Goal: Find specific page/section: Find specific page/section

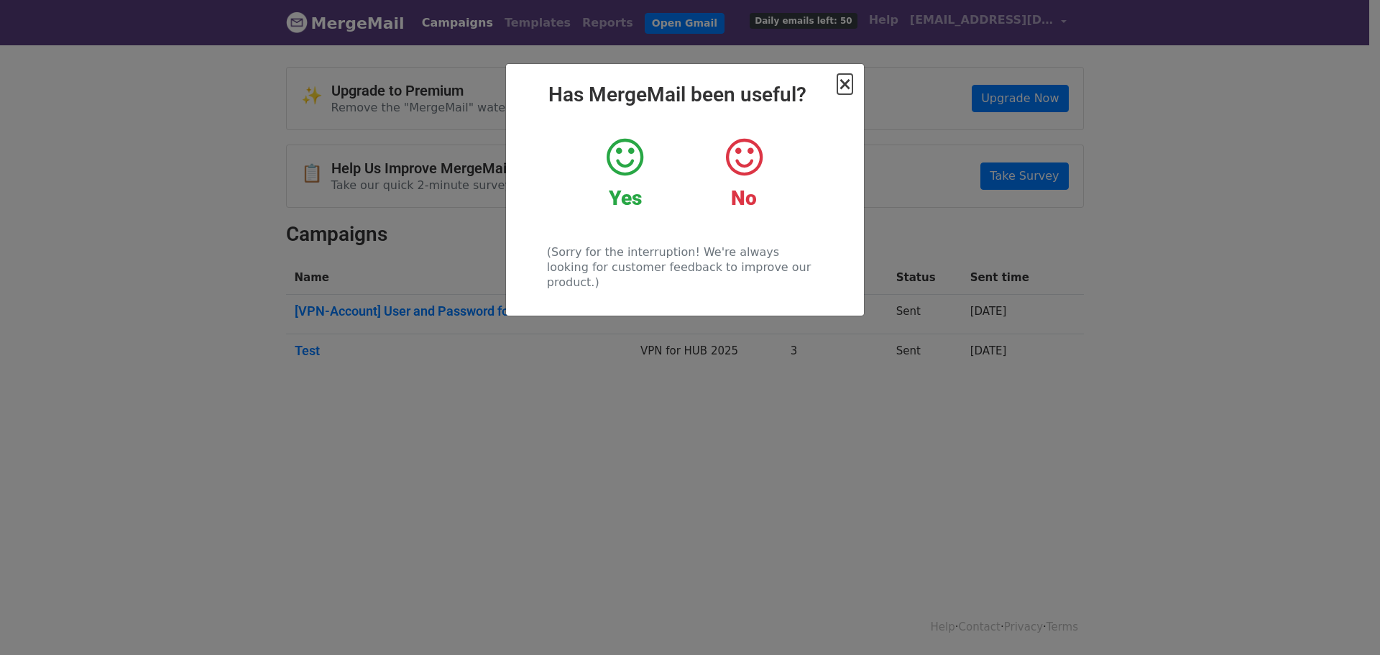
click at [843, 86] on span "×" at bounding box center [844, 84] width 14 height 20
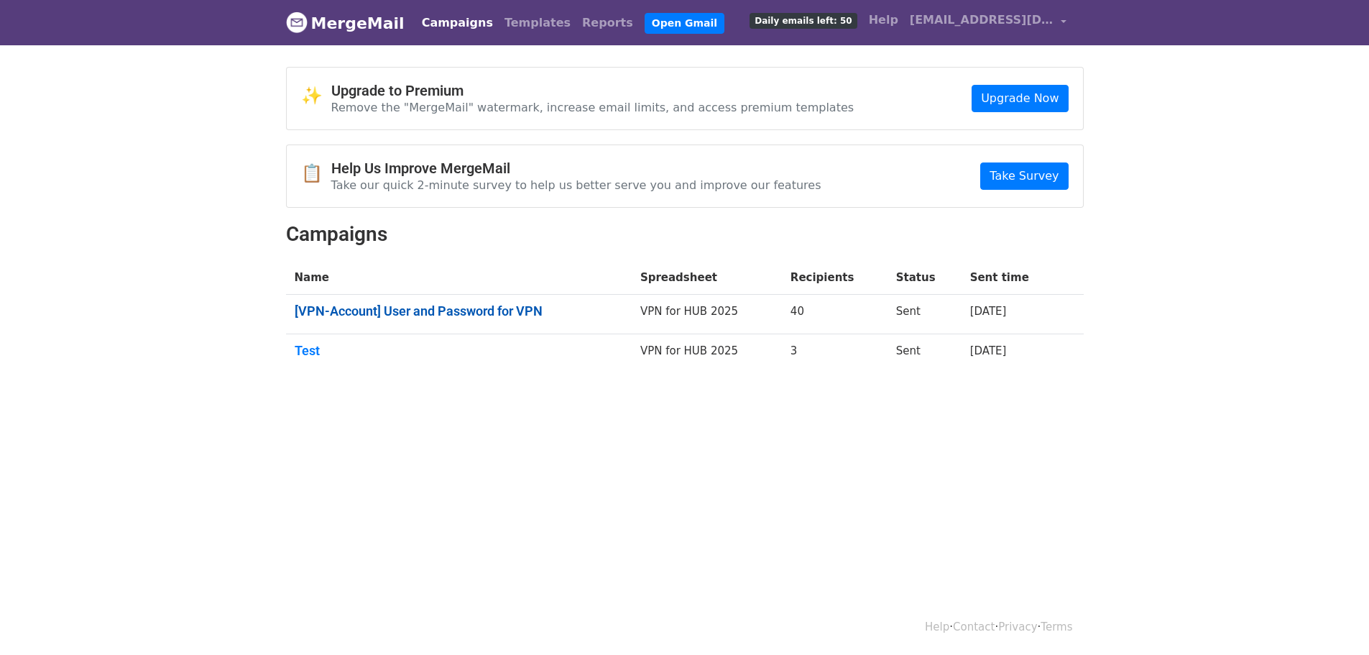
click at [423, 310] on link "[VPN-Account] User and Password for VPN" at bounding box center [459, 311] width 329 height 16
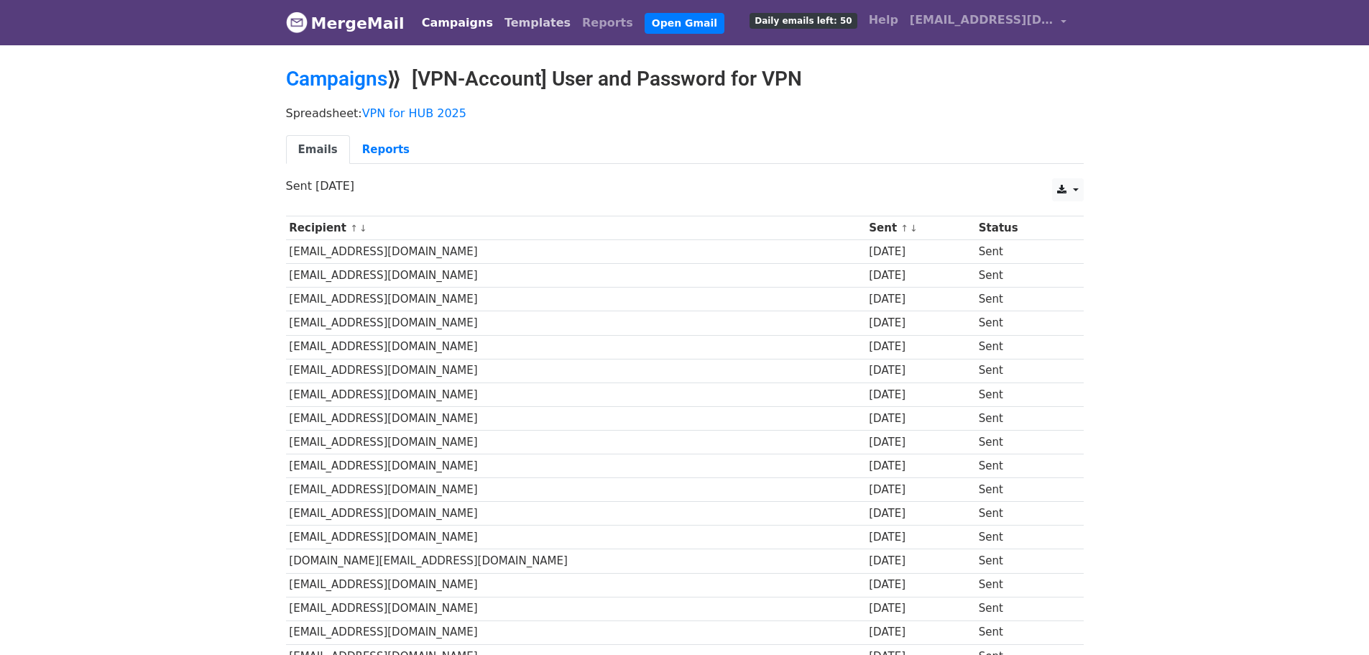
click at [499, 19] on link "Templates" at bounding box center [538, 23] width 78 height 29
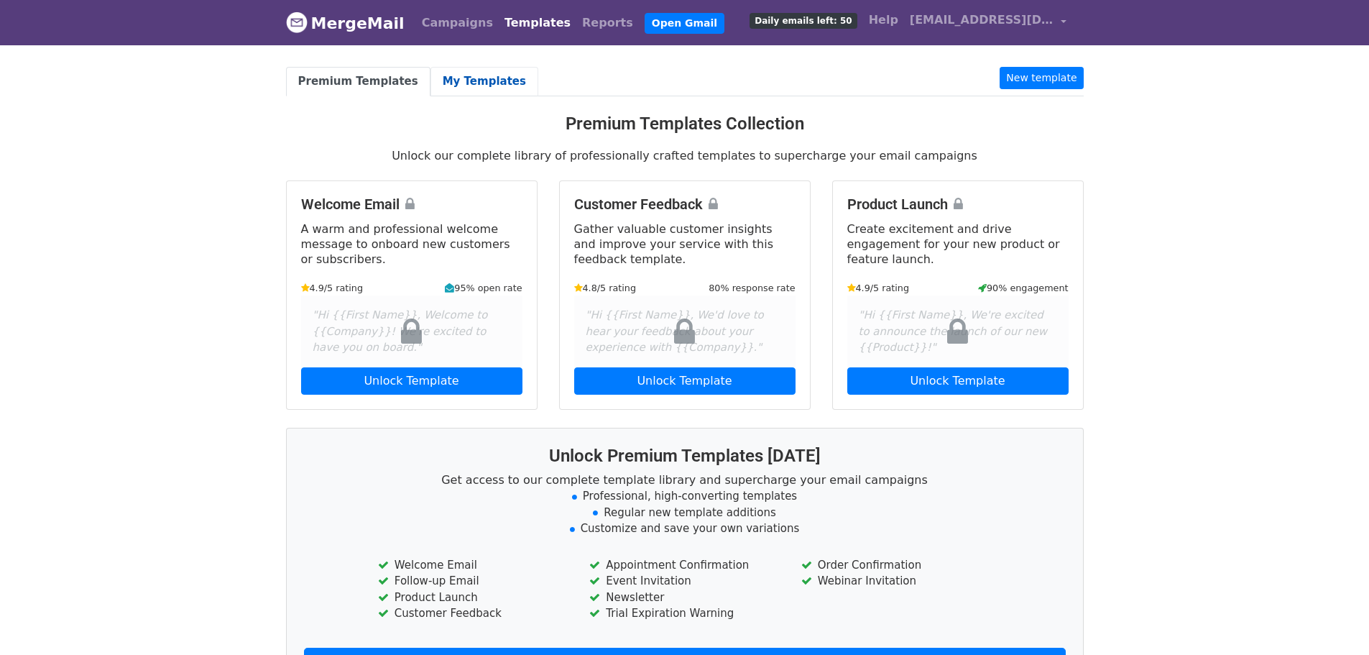
click at [463, 88] on link "My Templates" at bounding box center [485, 81] width 108 height 29
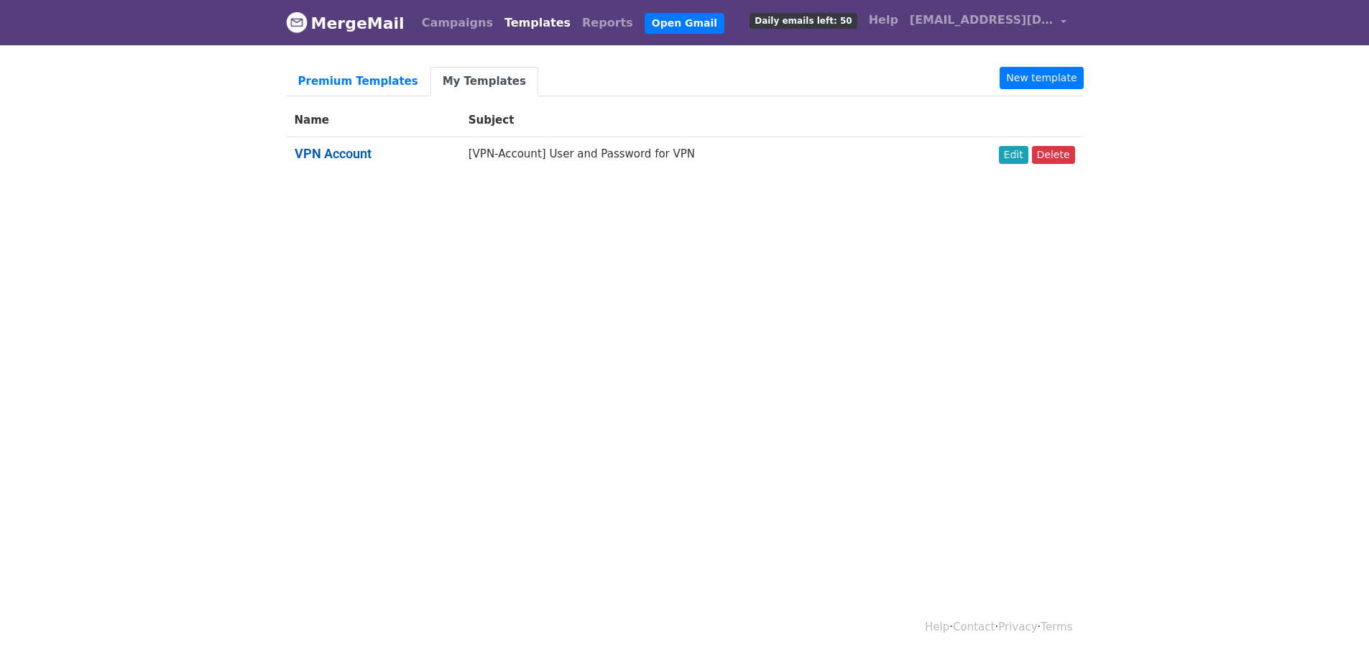
click at [331, 157] on link "VPN Account" at bounding box center [333, 153] width 77 height 15
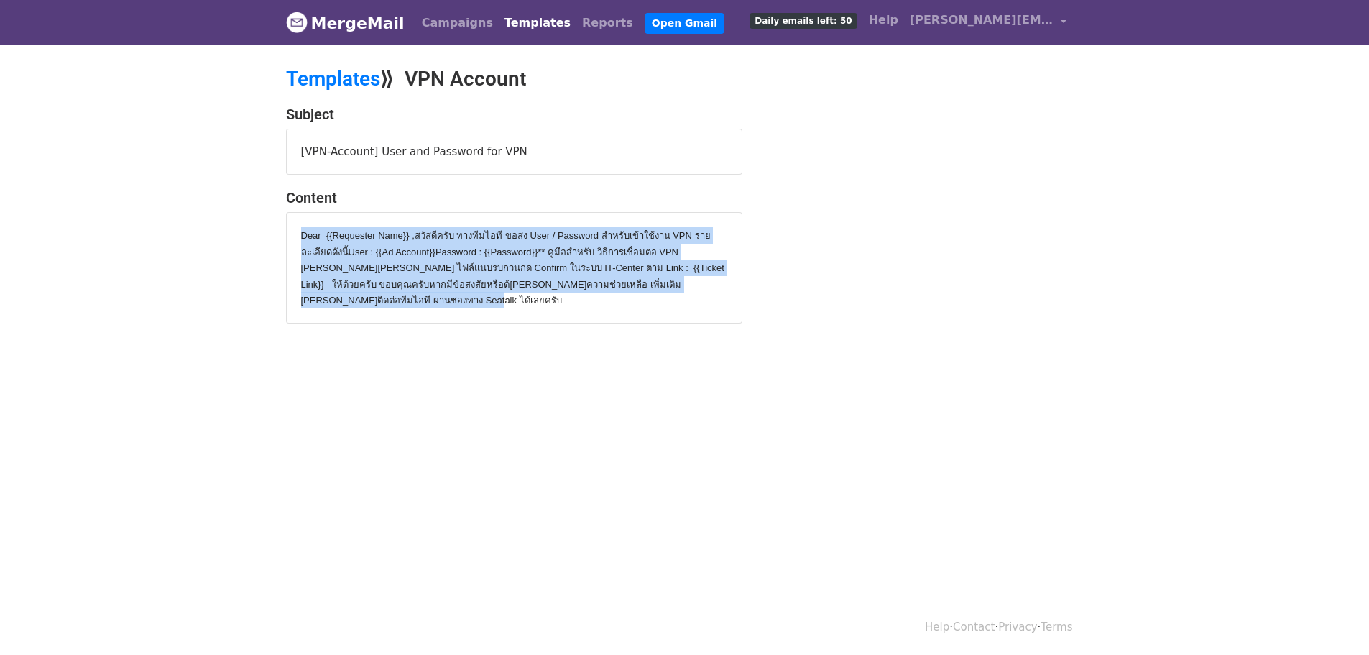
click at [532, 311] on div "Dear {{Requester Name}} , สวัสดีครับ ทางทีมไอที ขอส่ง User / Password สำหรับเข้…" at bounding box center [514, 268] width 455 height 110
click at [364, 168] on div "[VPN-Account] User and Password for VPN" at bounding box center [514, 151] width 455 height 45
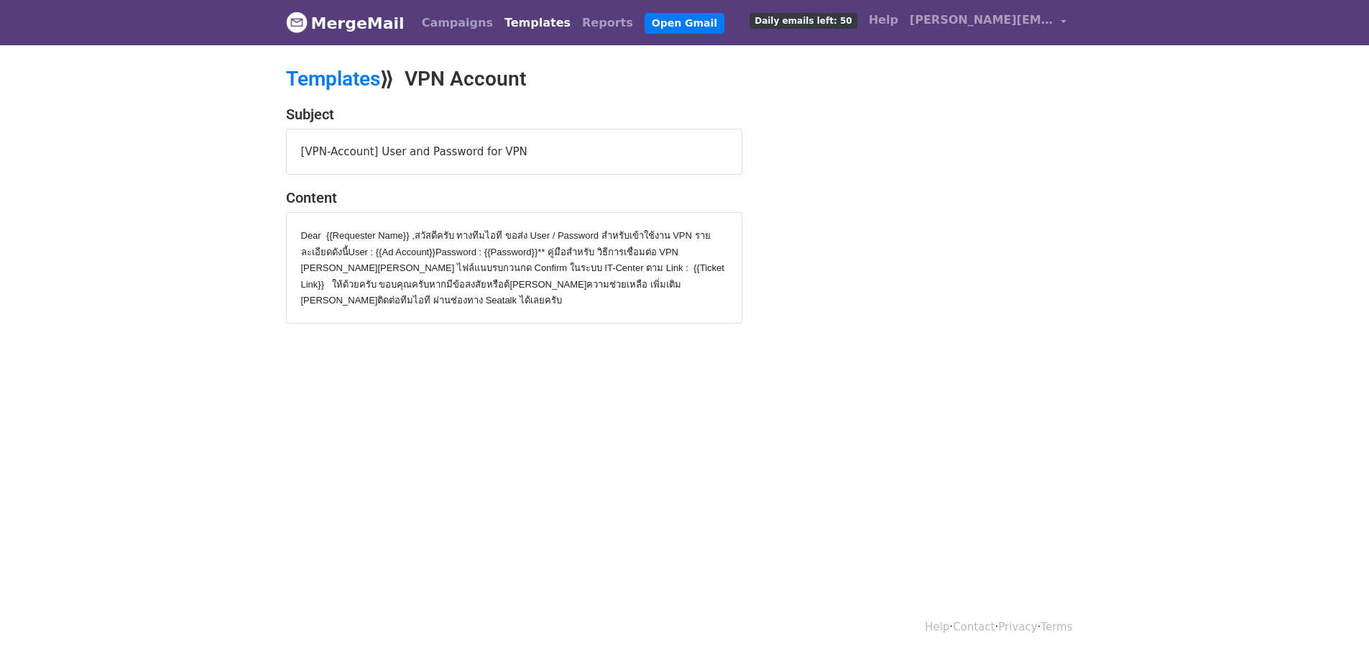
click at [371, 142] on div "[VPN-Account] User and Password for VPN" at bounding box center [514, 151] width 455 height 45
copy div "[VPN-Account] User and Password for VPN"
click at [468, 17] on link "Campaigns" at bounding box center [457, 23] width 83 height 29
